Goal: Information Seeking & Learning: Learn about a topic

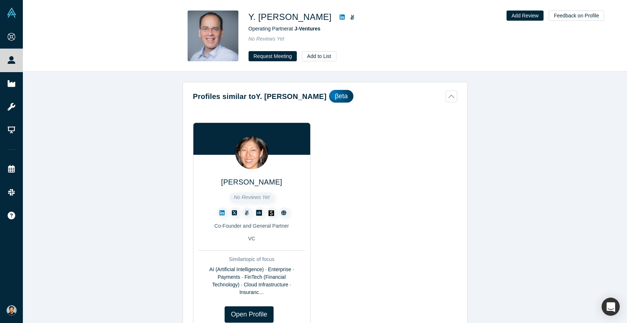
click at [340, 20] on icon at bounding box center [342, 17] width 5 height 6
